Goal: Find specific page/section: Find specific page/section

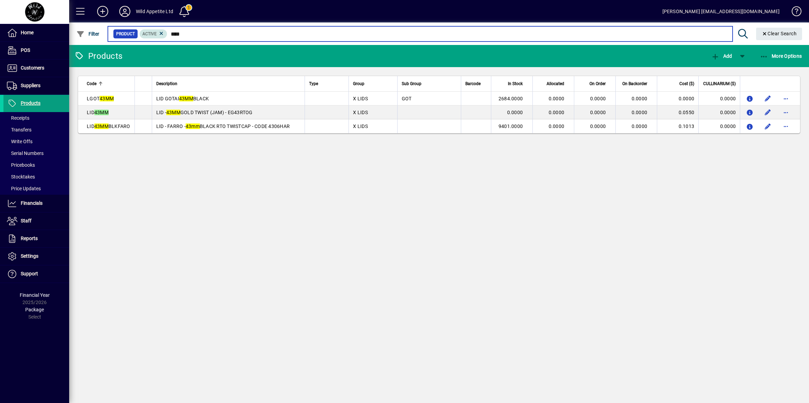
drag, startPoint x: 194, startPoint y: 31, endPoint x: 143, endPoint y: 35, distance: 50.6
click at [143, 35] on div "Product Active ****" at bounding box center [420, 34] width 614 height 10
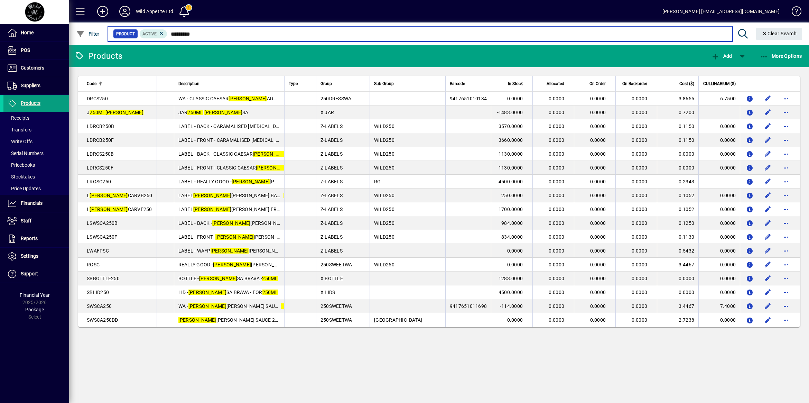
type input "*********"
